Goal: Use online tool/utility: Utilize a website feature to perform a specific function

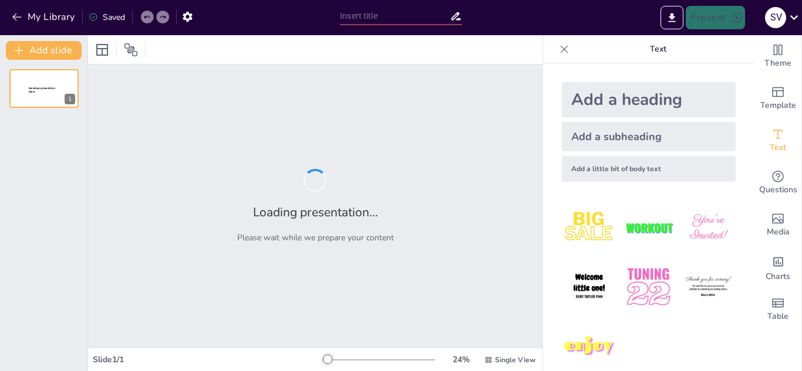
type input "[PERSON_NAME]: Aventuras y Desventuras de un Seductor"
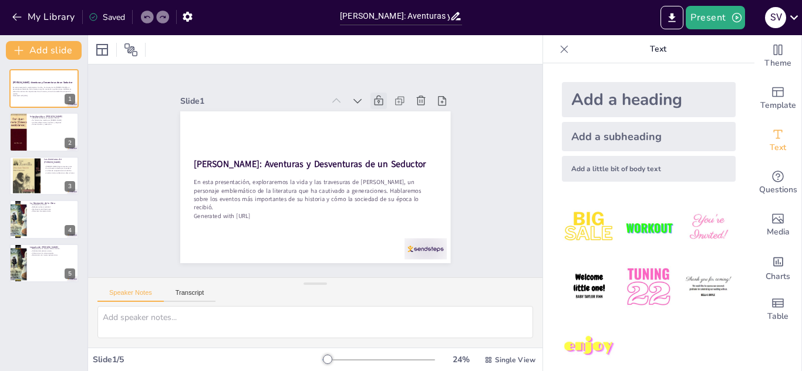
click at [390, 117] on icon at bounding box center [397, 124] width 15 height 15
click at [45, 136] on div at bounding box center [44, 133] width 70 height 40
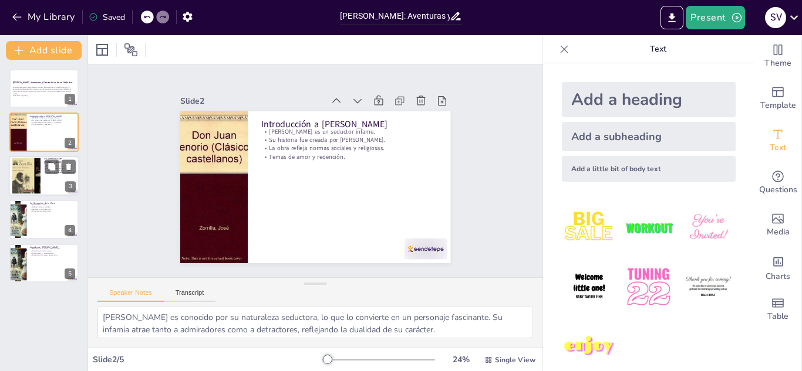
click at [39, 177] on div at bounding box center [26, 176] width 79 height 36
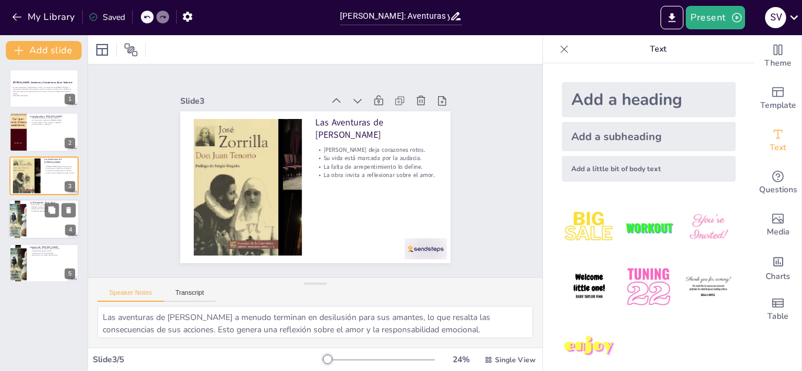
click at [67, 219] on div at bounding box center [44, 220] width 70 height 40
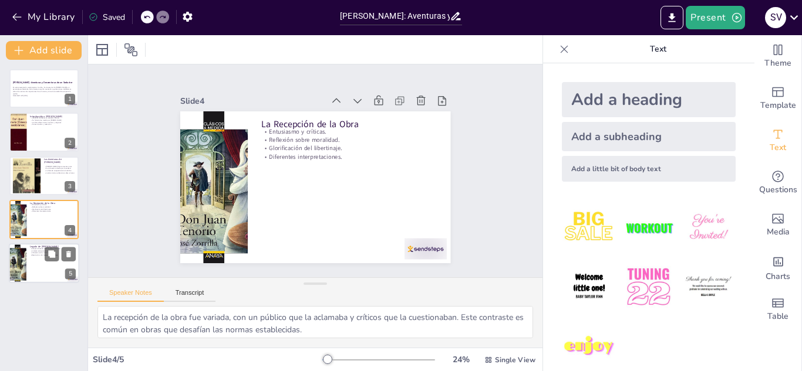
click at [35, 262] on div at bounding box center [44, 264] width 70 height 40
type textarea "Las múltiples adaptaciones de la historia de [PERSON_NAME] demuestran su releva…"
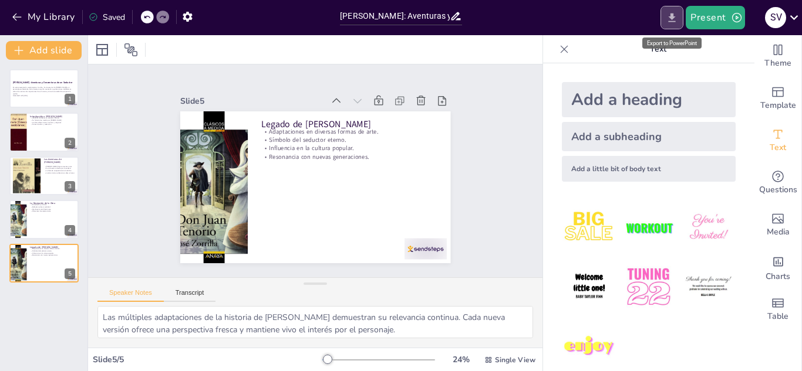
click at [662, 19] on button "Export to PowerPoint" at bounding box center [671, 17] width 23 height 23
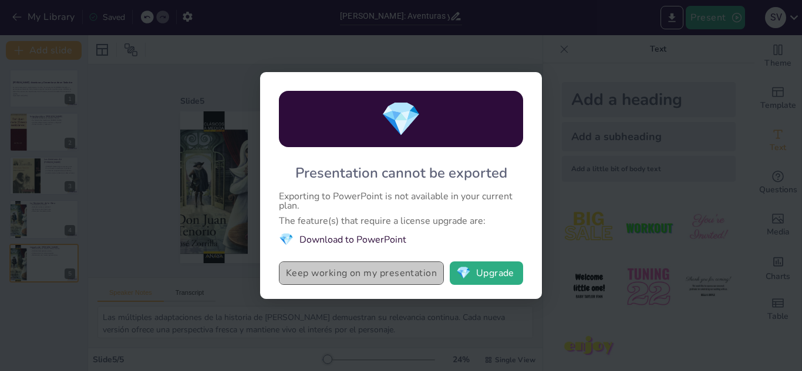
click at [396, 278] on button "Keep working on my presentation" at bounding box center [361, 273] width 165 height 23
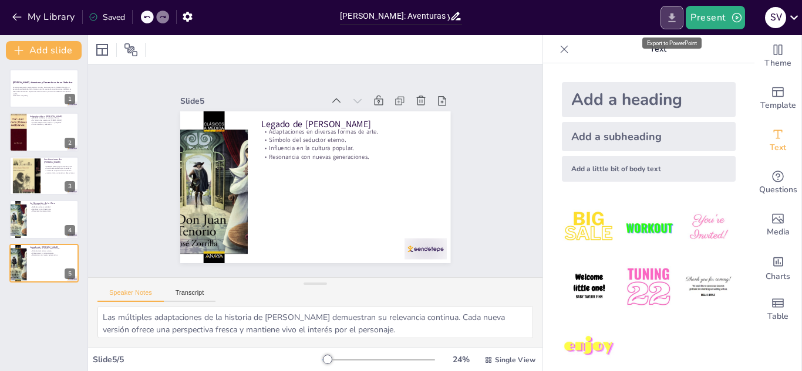
click at [683, 21] on button "Export to PowerPoint" at bounding box center [671, 17] width 23 height 23
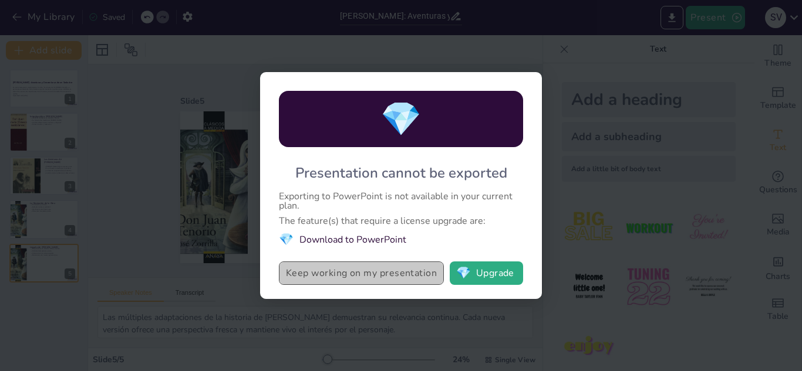
click at [380, 277] on button "Keep working on my presentation" at bounding box center [361, 273] width 165 height 23
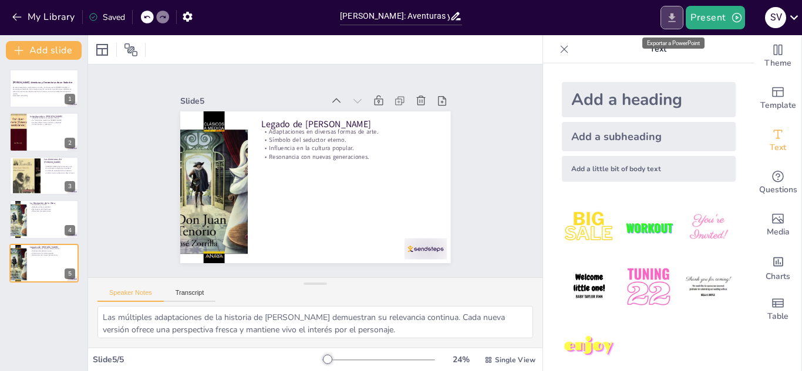
click at [668, 19] on icon "Export to PowerPoint" at bounding box center [671, 18] width 12 height 12
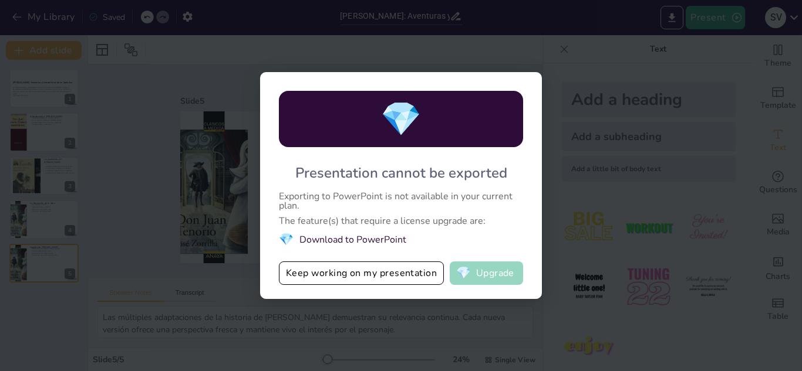
click at [478, 273] on button "💎 Upgrade" at bounding box center [485, 273] width 73 height 23
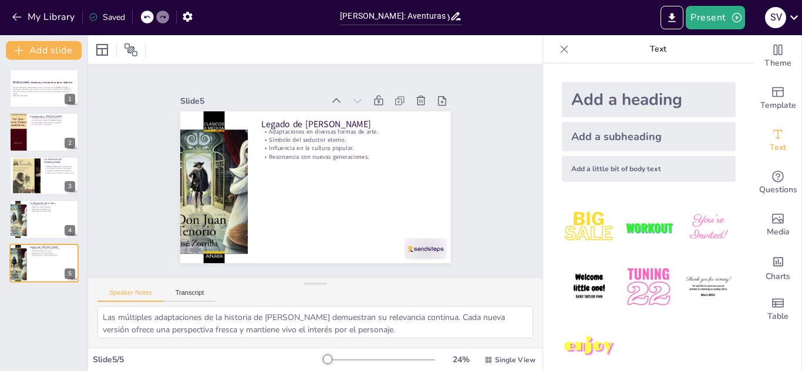
drag, startPoint x: 787, startPoint y: 2, endPoint x: 59, endPoint y: 319, distance: 793.6
click at [59, 319] on div "[PERSON_NAME]: Aventuras y Desventuras de un Seductor En esta presentación, exp…" at bounding box center [43, 216] width 87 height 312
click at [22, 89] on p "En esta presentación, exploraremos la vida y las travesuras de [PERSON_NAME], u…" at bounding box center [43, 90] width 63 height 9
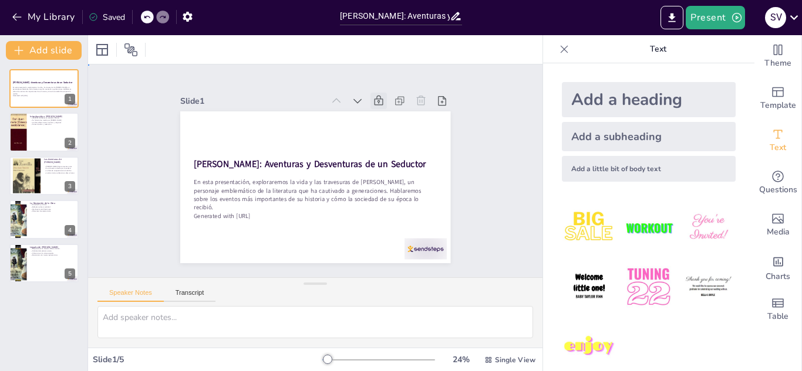
click at [143, 215] on div "Slide 1 [PERSON_NAME]: Aventuras y Desventuras de un Seductor En esta presentac…" at bounding box center [315, 171] width 380 height 347
